Goal: Navigation & Orientation: Find specific page/section

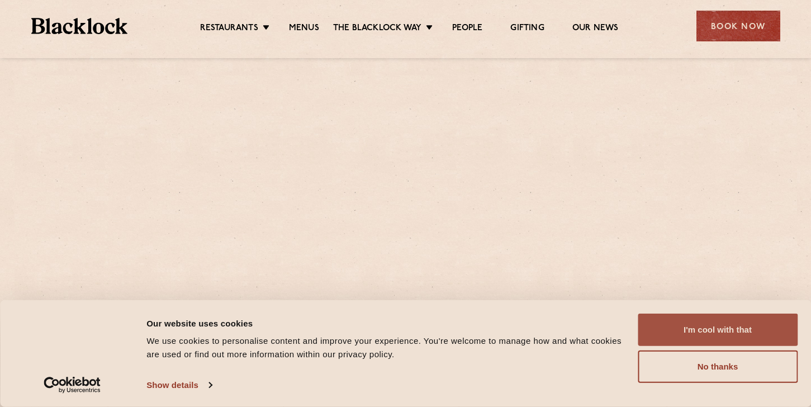
click at [749, 337] on button "I'm cool with that" at bounding box center [718, 330] width 160 height 32
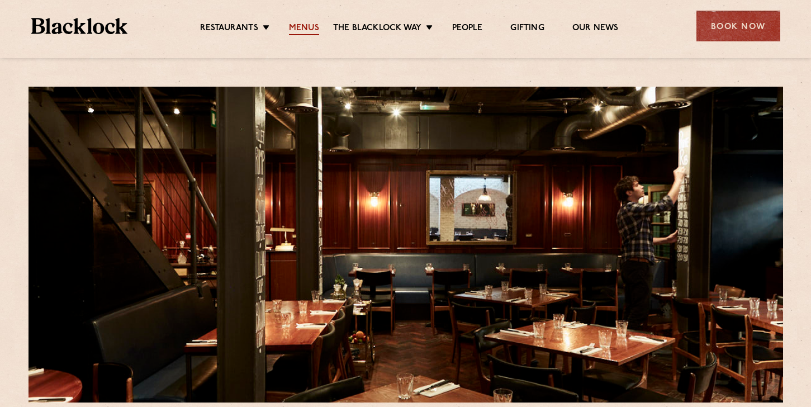
click at [306, 29] on link "Menus" at bounding box center [304, 29] width 30 height 12
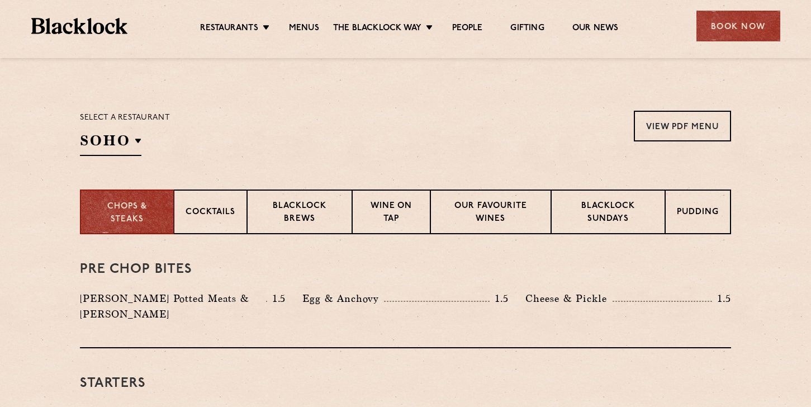
scroll to position [330, 0]
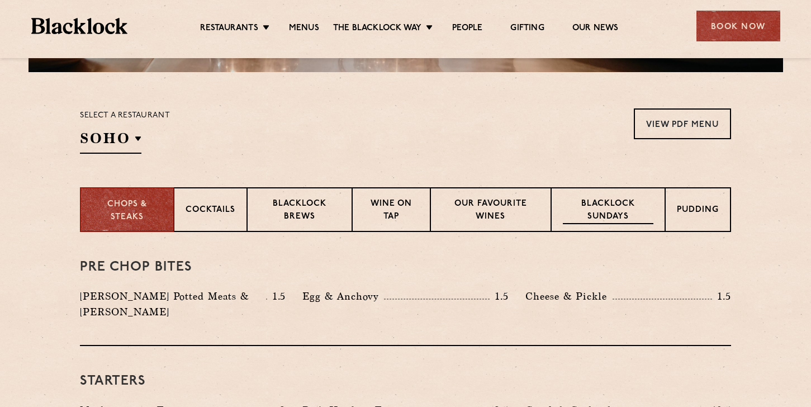
click at [609, 208] on p "Blacklock Sundays" at bounding box center [608, 211] width 91 height 26
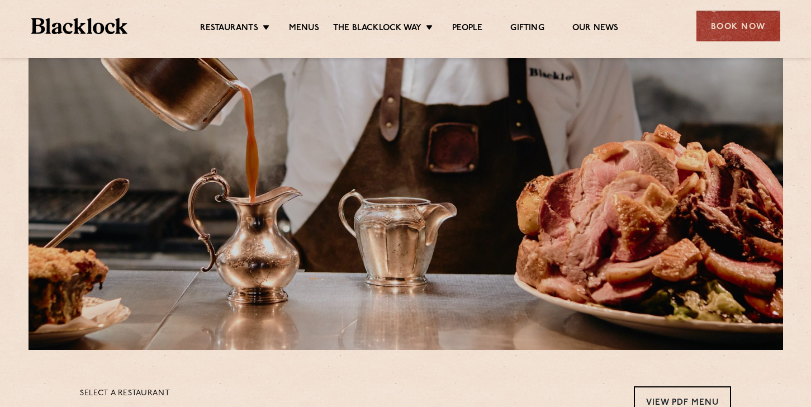
scroll to position [0, 0]
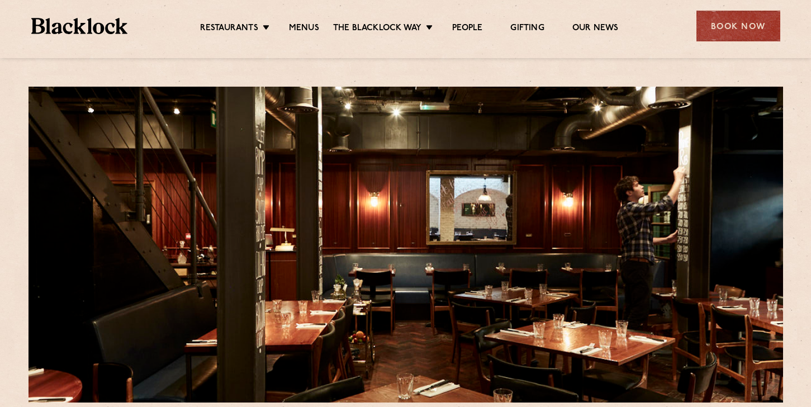
click at [110, 23] on img at bounding box center [79, 26] width 97 height 16
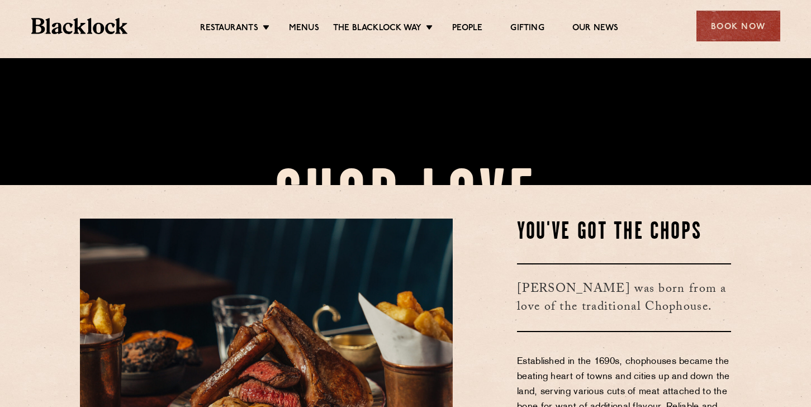
scroll to position [350, 0]
